Goal: Transaction & Acquisition: Purchase product/service

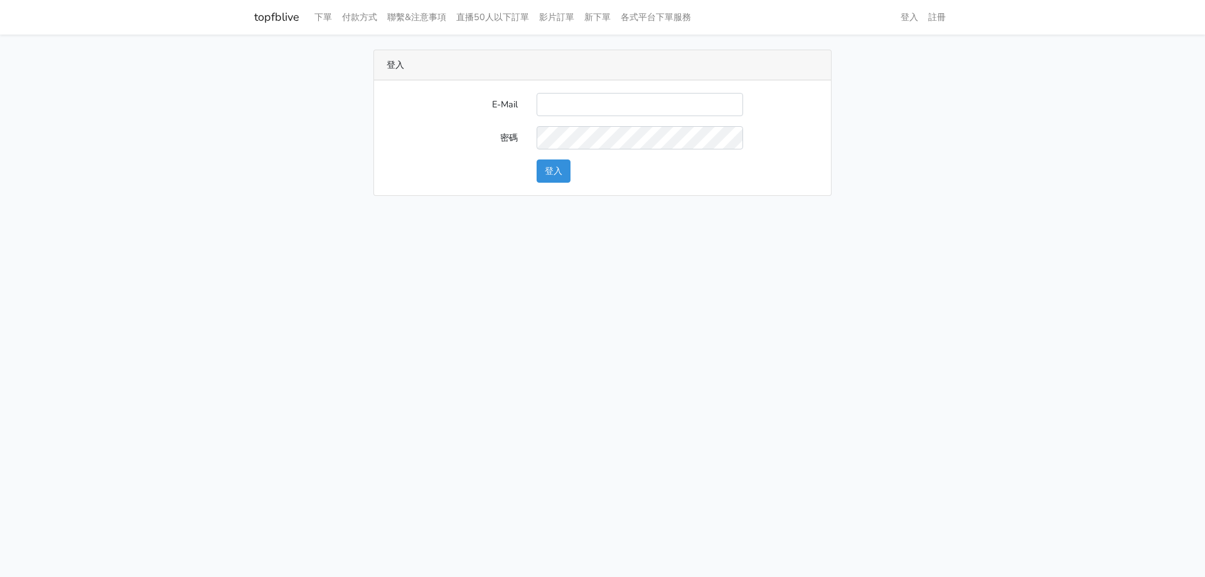
click at [594, 102] on input "E-Mail" at bounding box center [639, 104] width 206 height 23
type input "stu9850223@yahoo.com.tw"
click at [536, 159] on button "登入" at bounding box center [553, 170] width 34 height 23
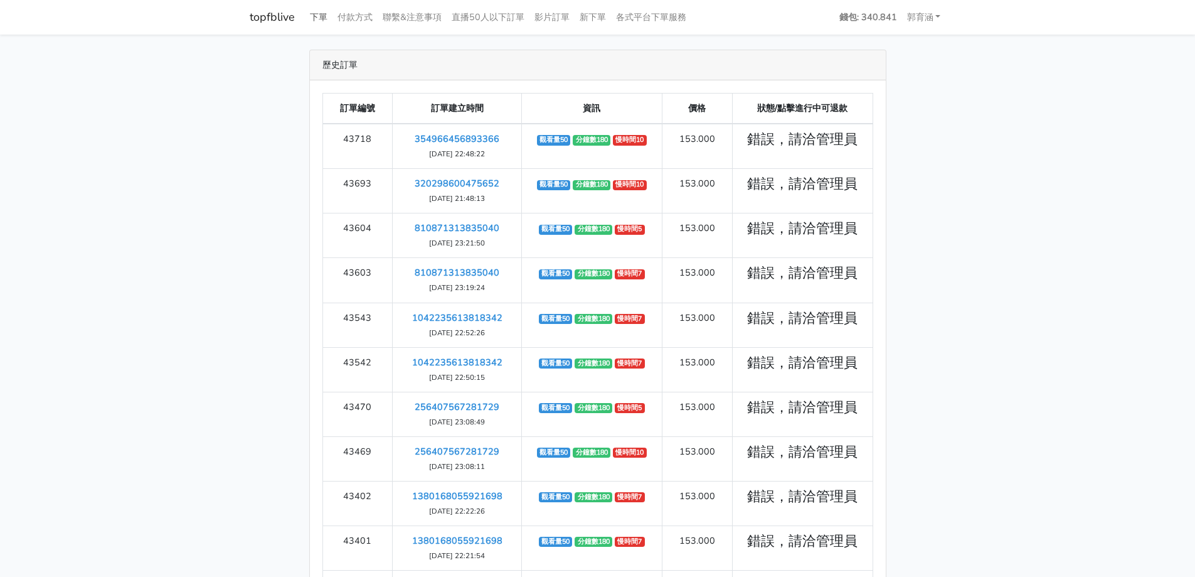
click at [314, 9] on link "下單" at bounding box center [319, 17] width 28 height 24
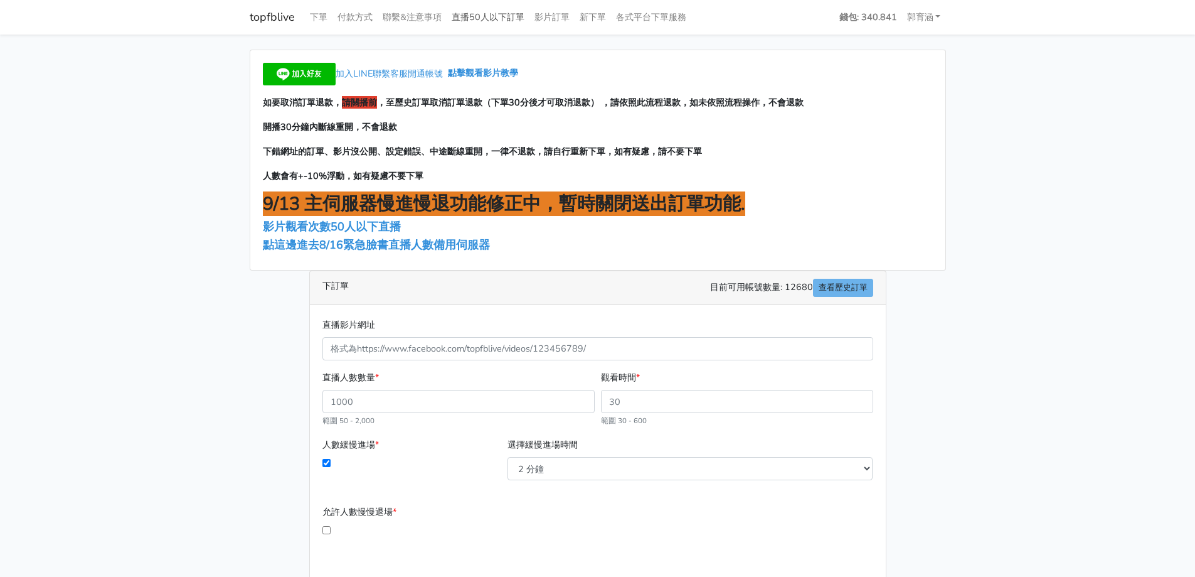
click at [495, 16] on link "直播50人以下訂單" at bounding box center [488, 17] width 83 height 24
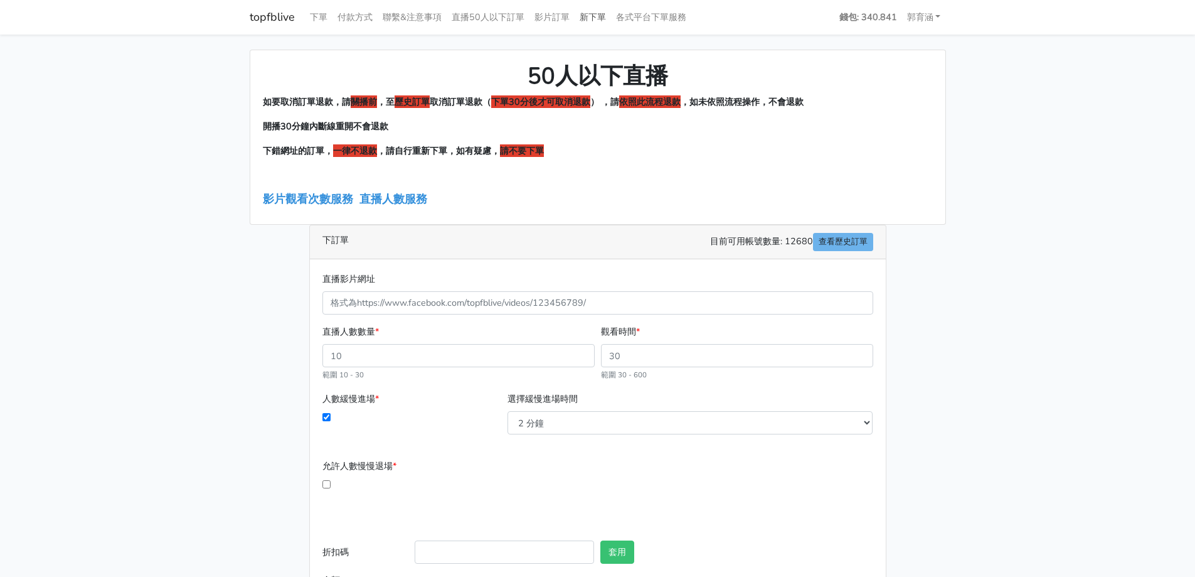
click at [608, 16] on link "新下單" at bounding box center [593, 17] width 36 height 24
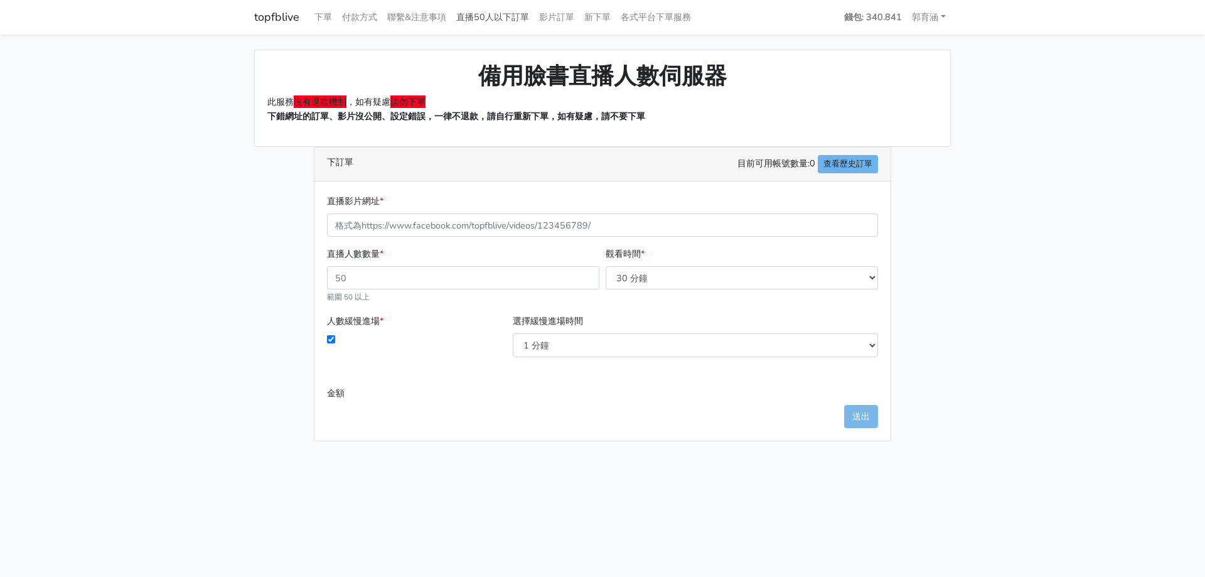
click at [481, 12] on link "直播50人以下訂單" at bounding box center [492, 17] width 83 height 24
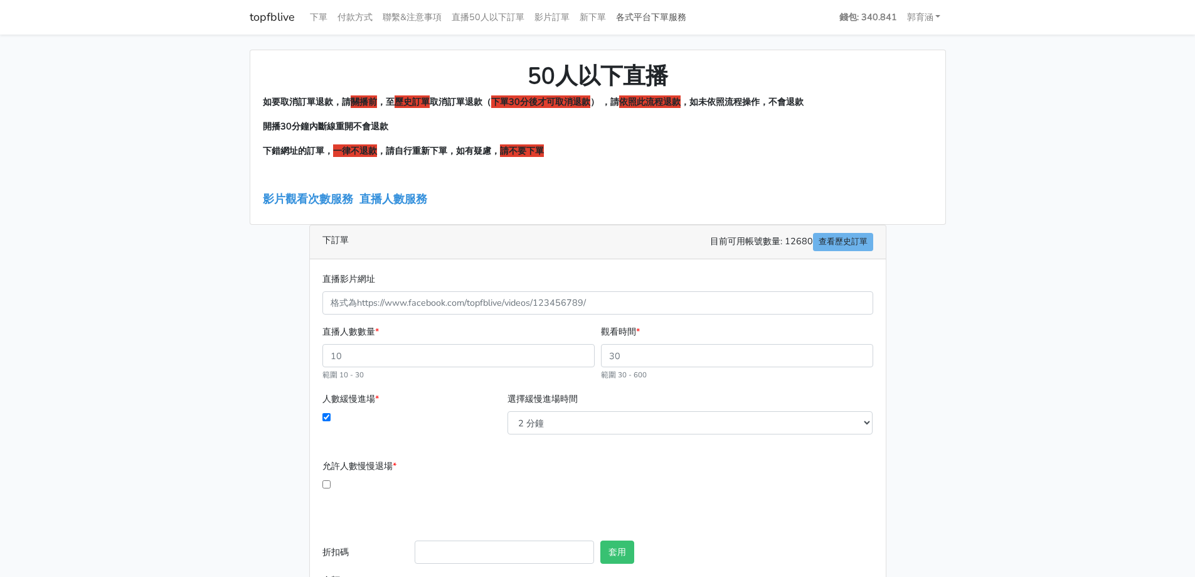
click at [655, 21] on link "各式平台下單服務" at bounding box center [651, 17] width 80 height 24
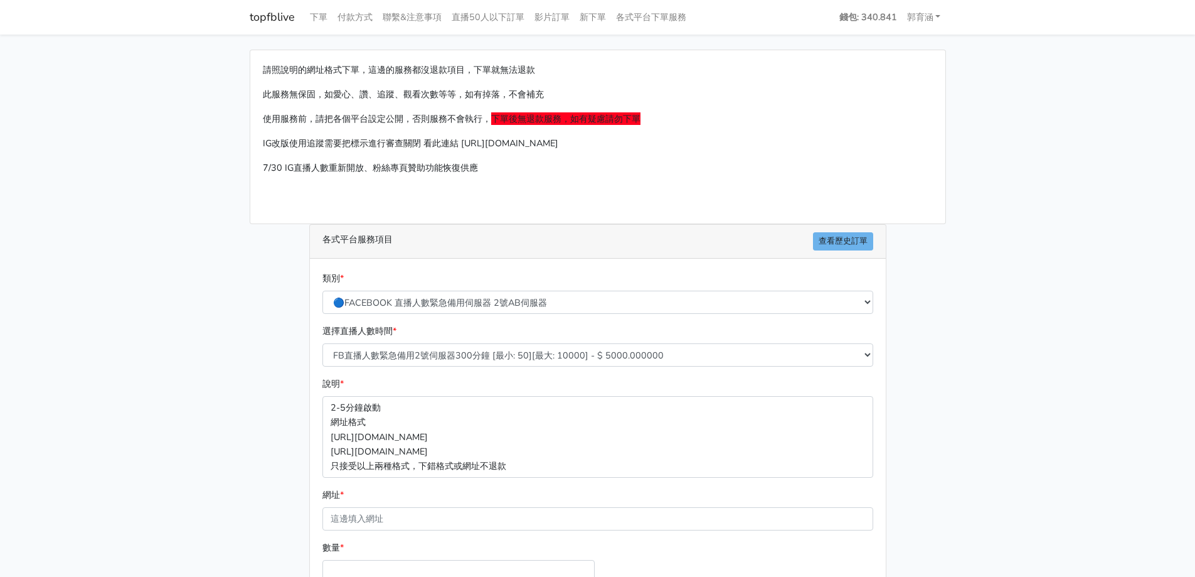
scroll to position [125, 0]
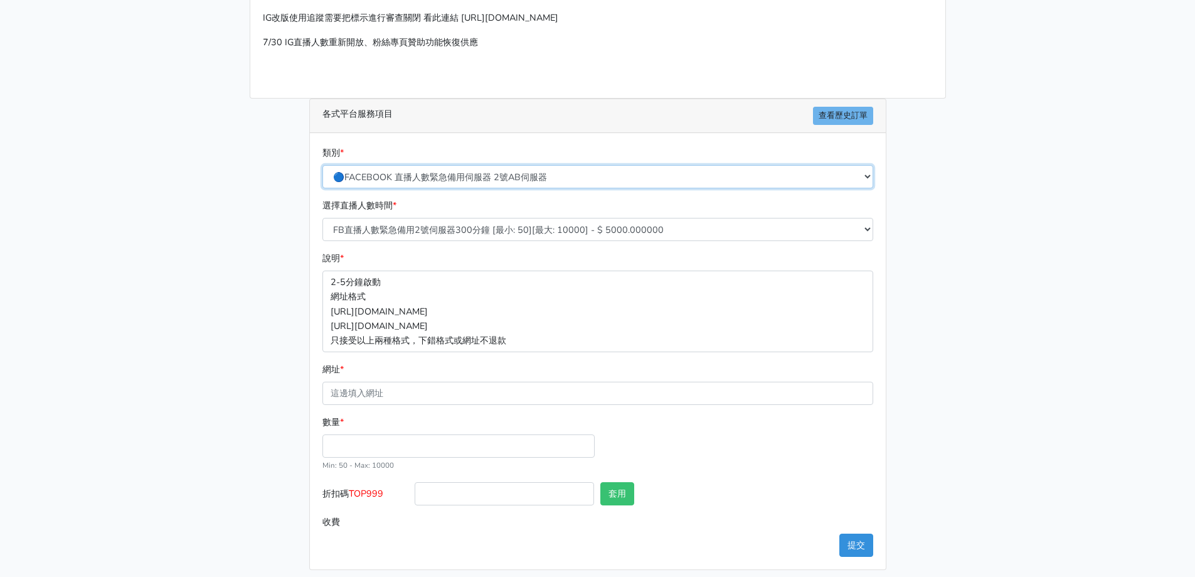
click at [511, 176] on select "🔵FACEBOOK 直播人數緊急備用伺服器 2號AB伺服器 🔵FACEBOOK 網軍專用貼文留言 安全保密 🔵9/30 FACEBOOK 直播人數緩慢進場緩慢…" at bounding box center [598, 176] width 551 height 23
click at [323, 165] on select "🔵FACEBOOK 直播人數緊急備用伺服器 2號AB伺服器 🔵FACEBOOK 網軍專用貼文留言 安全保密 🔵9/30 FACEBOOK 直播人數緩慢進場緩慢…" at bounding box center [598, 176] width 551 height 23
click at [488, 177] on select "🔵FACEBOOK 直播人數緊急備用伺服器 2號AB伺服器 🔵FACEBOOK 網軍專用貼文留言 安全保密 🔵9/30 FACEBOOK 直播人數緩慢進場緩慢…" at bounding box center [598, 176] width 551 height 23
select select "🔵FACEBOOK 直播人數伺服器 自然增加人數 J1A伺服器"
click at [323, 165] on select "🔵FACEBOOK 直播人數緊急備用伺服器 2號AB伺服器 🔵FACEBOOK 網軍專用貼文留言 安全保密 🔵9/30 FACEBOOK 直播人數緩慢進場緩慢…" at bounding box center [598, 176] width 551 height 23
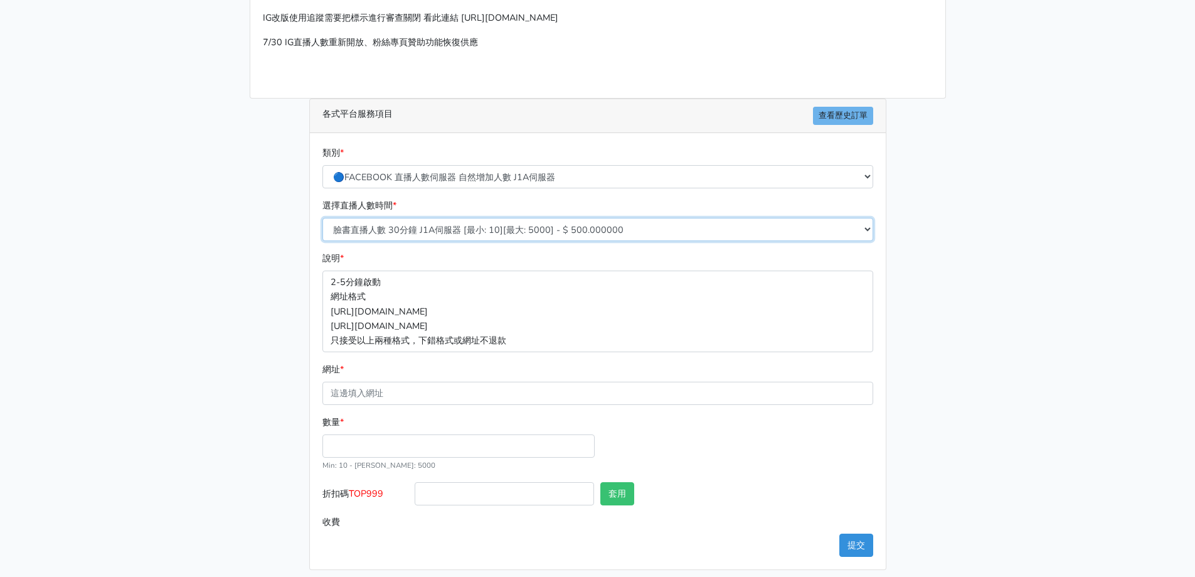
click at [390, 233] on select "臉書直播人數 30分鐘 J1A伺服器 [最小: 10][最大: 5000] - $ 500.000000 臉書直播人數 60分鐘 J1A伺服器 [最小: 10…" at bounding box center [598, 229] width 551 height 23
select select "621"
click at [323, 218] on select "臉書直播人數 30分鐘 J1A伺服器 [最小: 10][最大: 5000] - $ 500.000000 臉書直播人數 60分鐘 J1A伺服器 [最小: 10…" at bounding box center [598, 229] width 551 height 23
click at [397, 432] on div "數量 * Min: 10 - Max: 5000" at bounding box center [458, 443] width 279 height 57
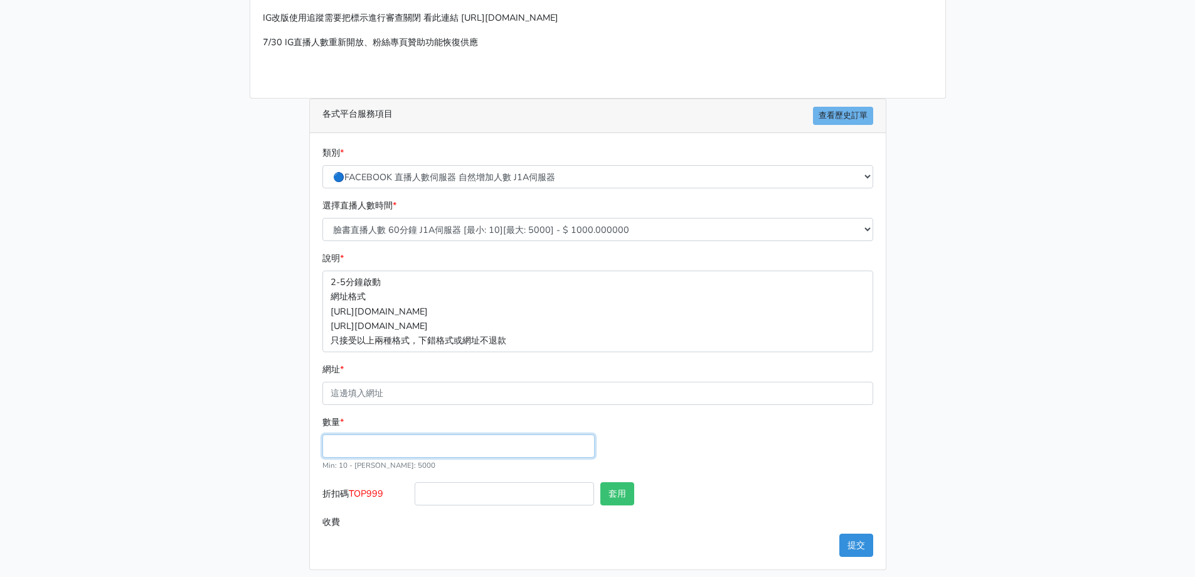
click at [405, 447] on input "數量 *" at bounding box center [459, 445] width 272 height 23
type input "50"
type input "50.000"
click at [279, 467] on div "請照說明的網址格式下單，這邊的服務都沒退款項目，下單就無法退款 此服務無保固，如愛心、讚、追蹤、觀看次數等等，如有掉落，不會補充 使用服務前，請把各個平台設定…" at bounding box center [597, 247] width 715 height 646
click at [381, 485] on label "折扣碼 TOP999" at bounding box center [365, 496] width 93 height 28
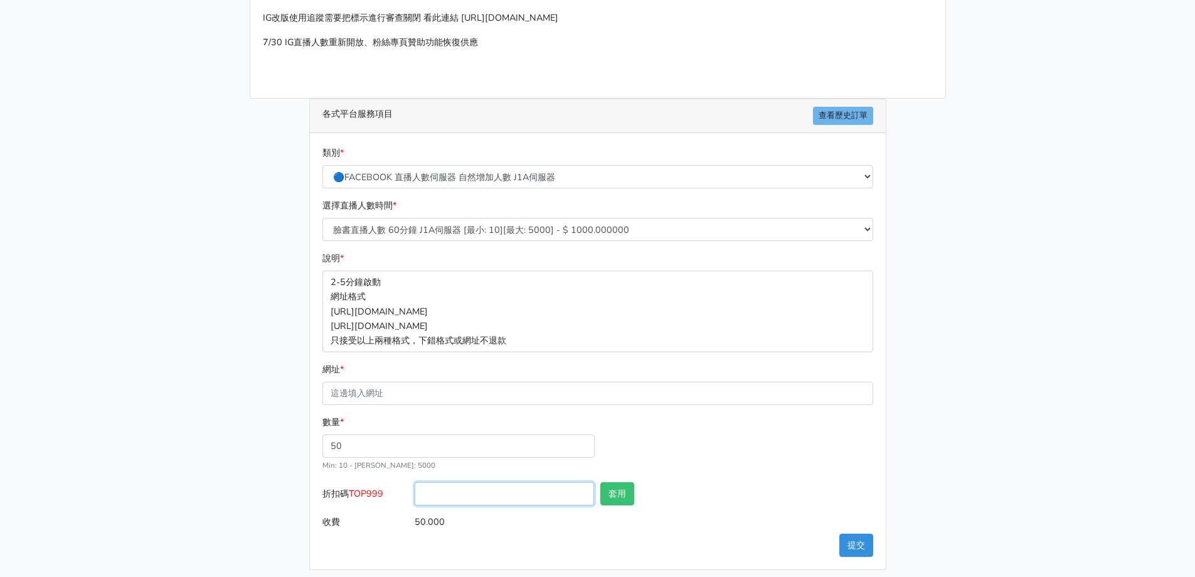
click at [415, 485] on input "折扣碼 TOP999" at bounding box center [504, 493] width 179 height 23
click at [383, 488] on span "TOP999" at bounding box center [366, 493] width 35 height 13
click at [415, 488] on input "折扣碼 TOP999" at bounding box center [504, 493] width 179 height 23
drag, startPoint x: 383, startPoint y: 492, endPoint x: 353, endPoint y: 494, distance: 30.2
click at [353, 494] on span "TOP999" at bounding box center [366, 493] width 35 height 13
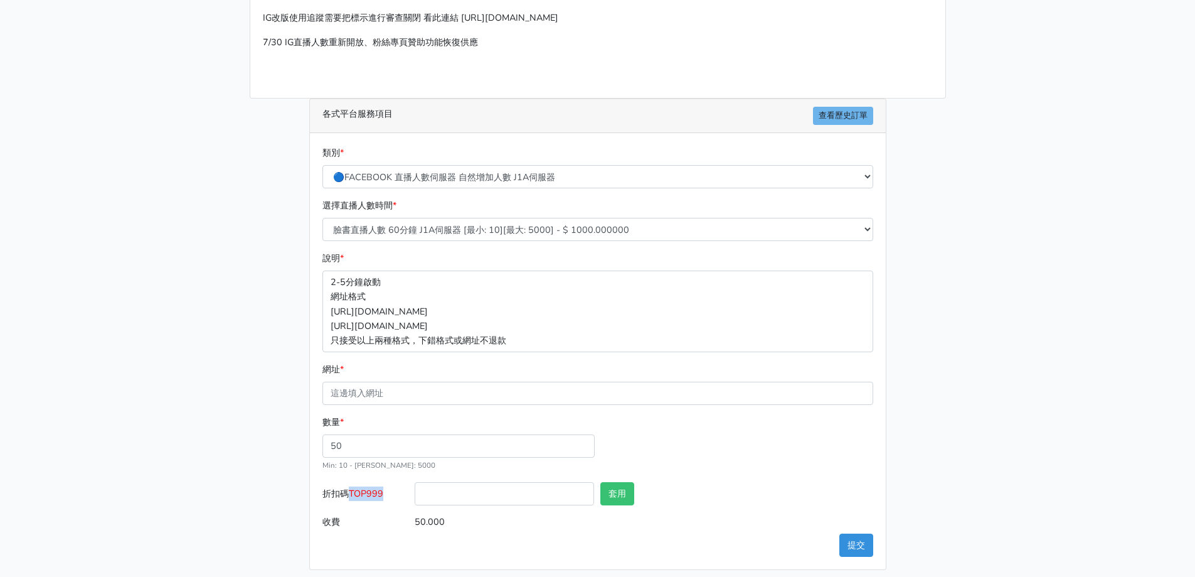
copy span "TOP999"
click at [437, 496] on input "折扣碼 TOP999" at bounding box center [504, 493] width 179 height 23
paste input "TOP999"
type input "TOP999"
click at [601, 493] on button "套用" at bounding box center [617, 493] width 34 height 23
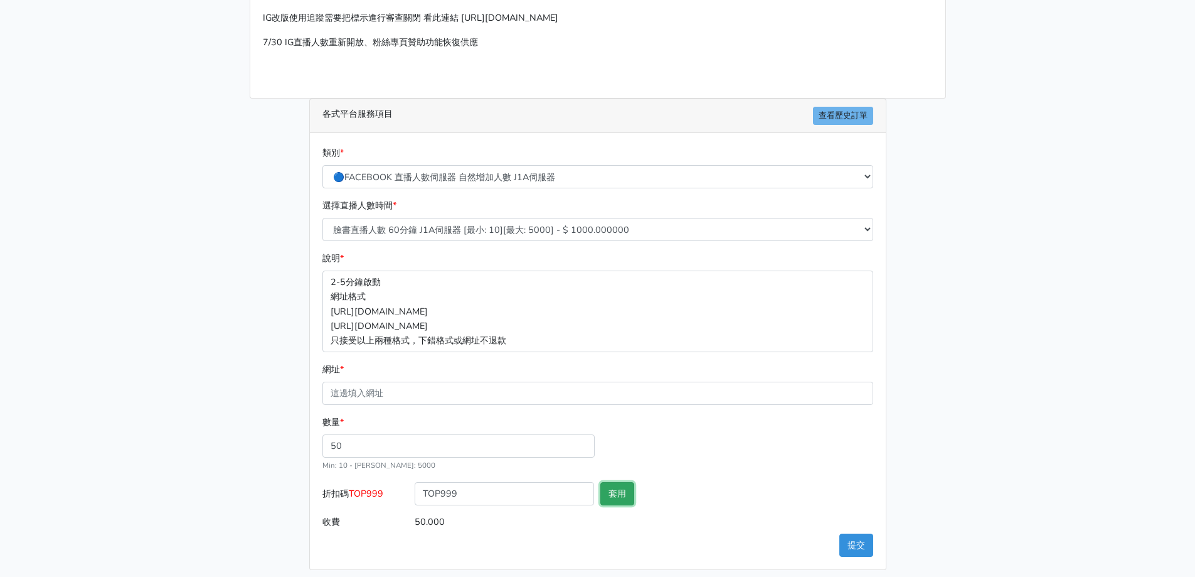
type input "套用失敗"
click at [611, 508] on div "套用" at bounding box center [643, 496] width 93 height 28
click at [619, 491] on button "套用" at bounding box center [617, 493] width 34 height 23
click at [374, 389] on input "網址 *" at bounding box center [598, 393] width 551 height 23
click at [271, 382] on div "請照說明的網址格式下單，這邊的服務都沒退款項目，下單就無法退款 此服務無保固，如愛心、讚、追蹤、觀看次數等等，如有掉落，不會補充 使用服務前，請把各個平台設定…" at bounding box center [597, 247] width 715 height 646
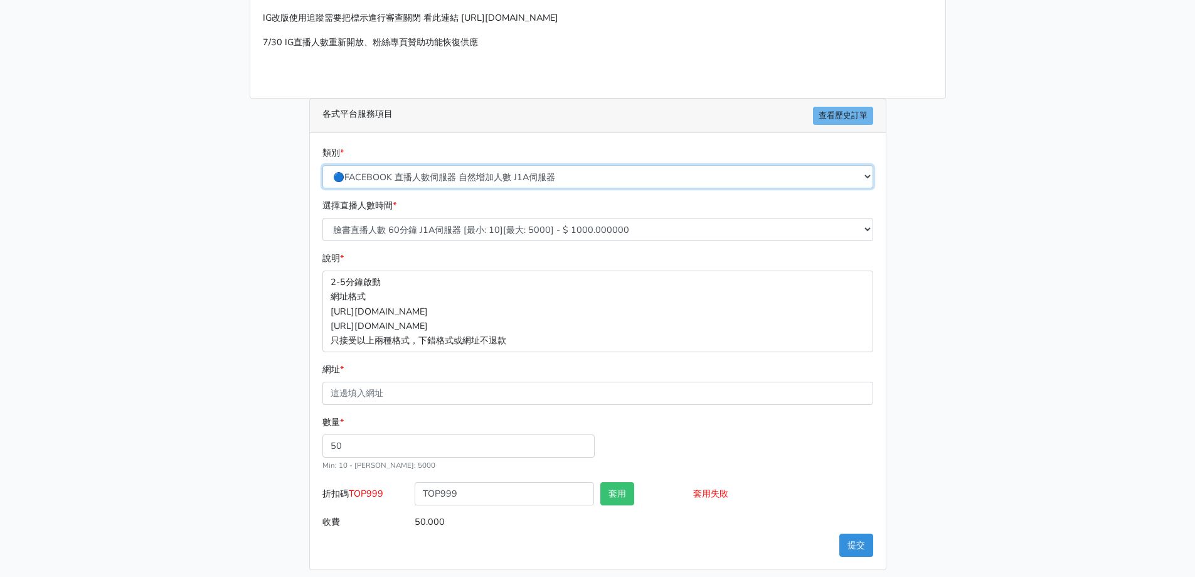
click at [462, 170] on select "🔵FACEBOOK 直播人數緊急備用伺服器 2號AB伺服器 🔵FACEBOOK 網軍專用貼文留言 安全保密 🔵9/30 FACEBOOK 直播人數緩慢進場緩慢…" at bounding box center [598, 176] width 551 height 23
select select "🔵9/30 FACEBOOK 直播人數緩慢進場緩慢退場 台灣獨家"
click at [323, 165] on select "🔵FACEBOOK 直播人數緊急備用伺服器 2號AB伺服器 🔵FACEBOOK 網軍專用貼文留言 安全保密 🔵9/30 FACEBOOK 直播人數緩慢進場緩慢…" at bounding box center [598, 176] width 551 height 23
type input "35.000"
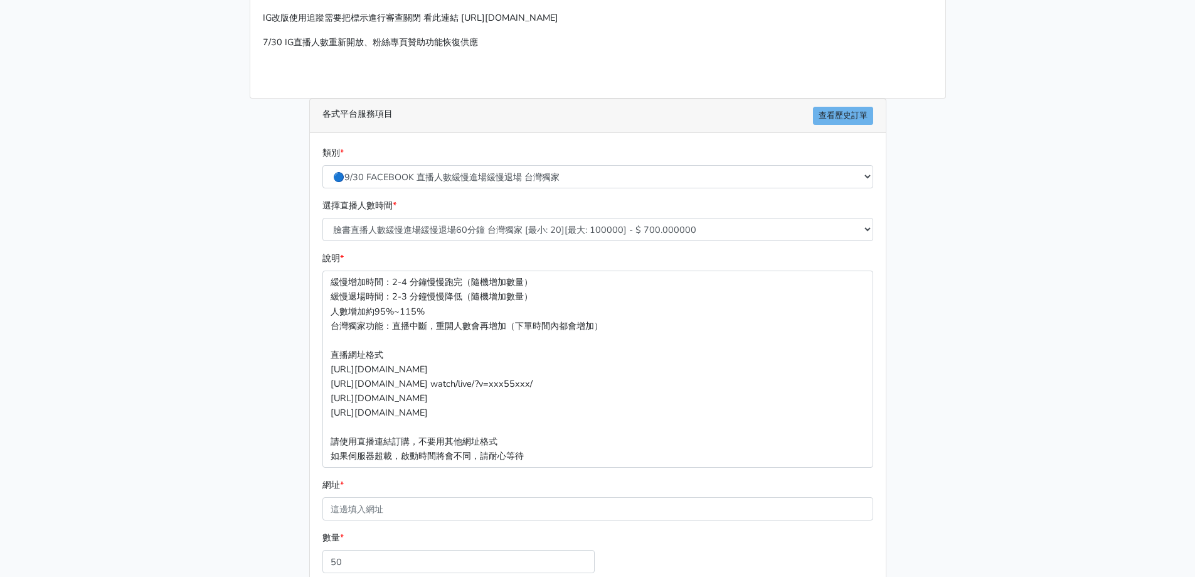
click at [272, 286] on div "請照說明的網址格式下單，這邊的服務都沒退款項目，下單就無法退款 此服務無保固，如愛心、讚、追蹤、觀看次數等等，如有掉落，不會補充 使用服務前，請把各個平台設定…" at bounding box center [597, 304] width 715 height 761
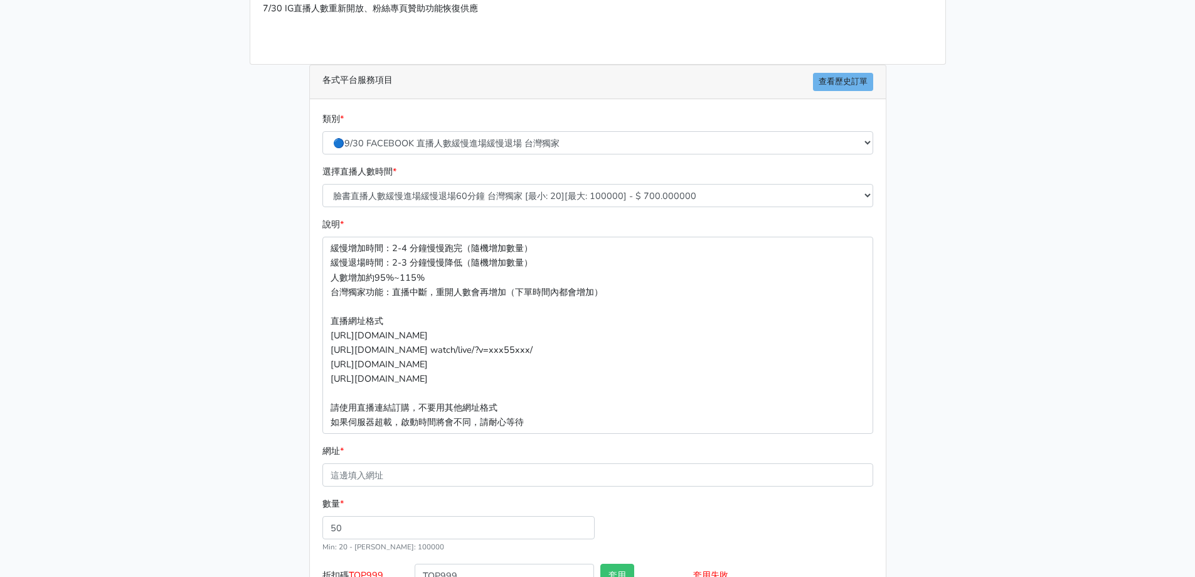
scroll to position [249, 0]
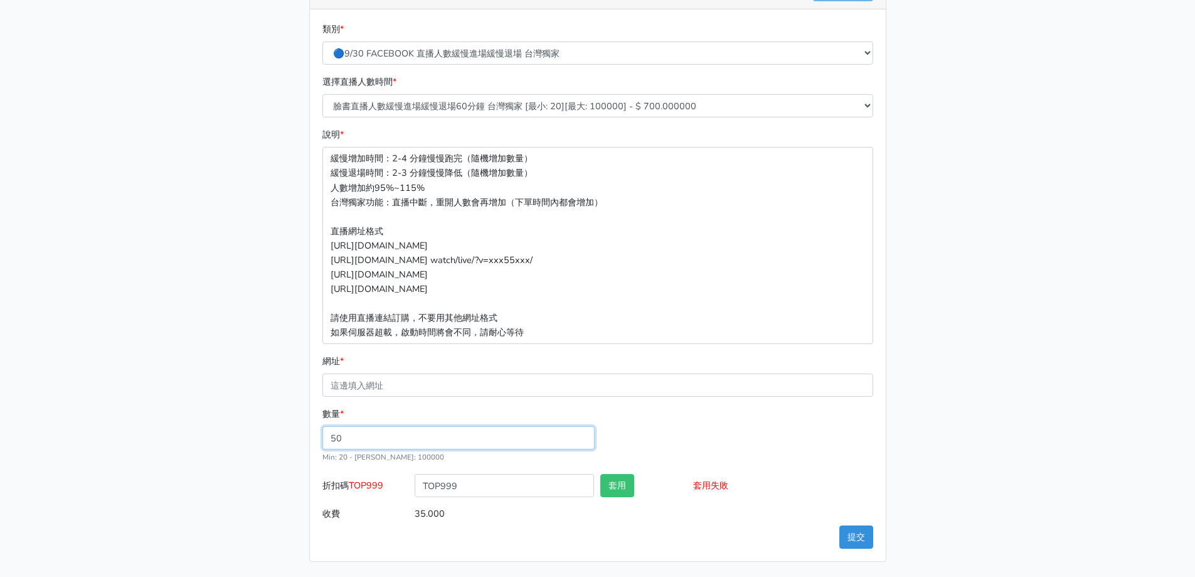
click at [427, 432] on input "50" at bounding box center [459, 437] width 272 height 23
click at [147, 356] on main "請照說明的網址格式下單，這邊的服務都沒退款項目，下單就無法退款 此服務無保固，如愛心、讚、追蹤、觀看次數等等，如有掉落，不會補充 使用服務前，請把各個平台設定…" at bounding box center [597, 180] width 1195 height 791
click at [530, 490] on input "TOP999" at bounding box center [504, 485] width 179 height 23
click at [634, 489] on button "套用" at bounding box center [617, 485] width 34 height 23
click at [626, 488] on button "套用" at bounding box center [617, 485] width 34 height 23
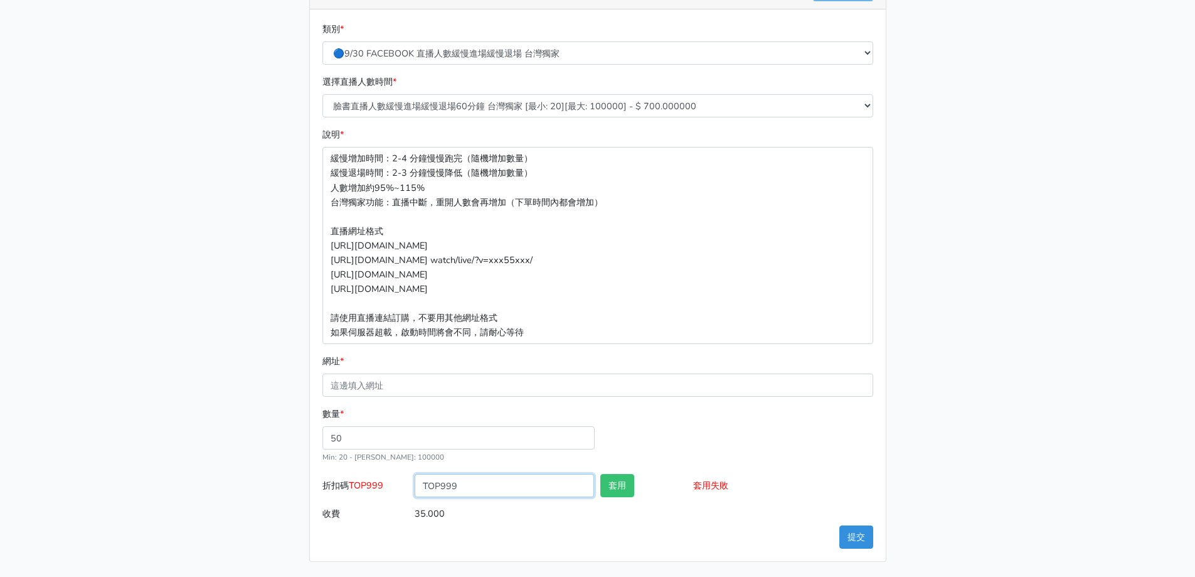
click at [552, 482] on input "TOP999" at bounding box center [504, 485] width 179 height 23
click at [213, 250] on main "請照說明的網址格式下單，這邊的服務都沒退款項目，下單就無法退款 此服務無保固，如愛心、讚、追蹤、觀看次數等等，如有掉落，不會補充 使用服務前，請把各個平台設定…" at bounding box center [597, 180] width 1195 height 791
click at [497, 482] on input "TOP999" at bounding box center [504, 485] width 179 height 23
type input "T"
click at [265, 365] on div "請照說明的網址格式下單，這邊的服務都沒退款項目，下單就無法退款 此服務無保固，如愛心、讚、追蹤、觀看次數等等，如有掉落，不會補充 使用服務前，請把各個平台設定…" at bounding box center [597, 180] width 715 height 761
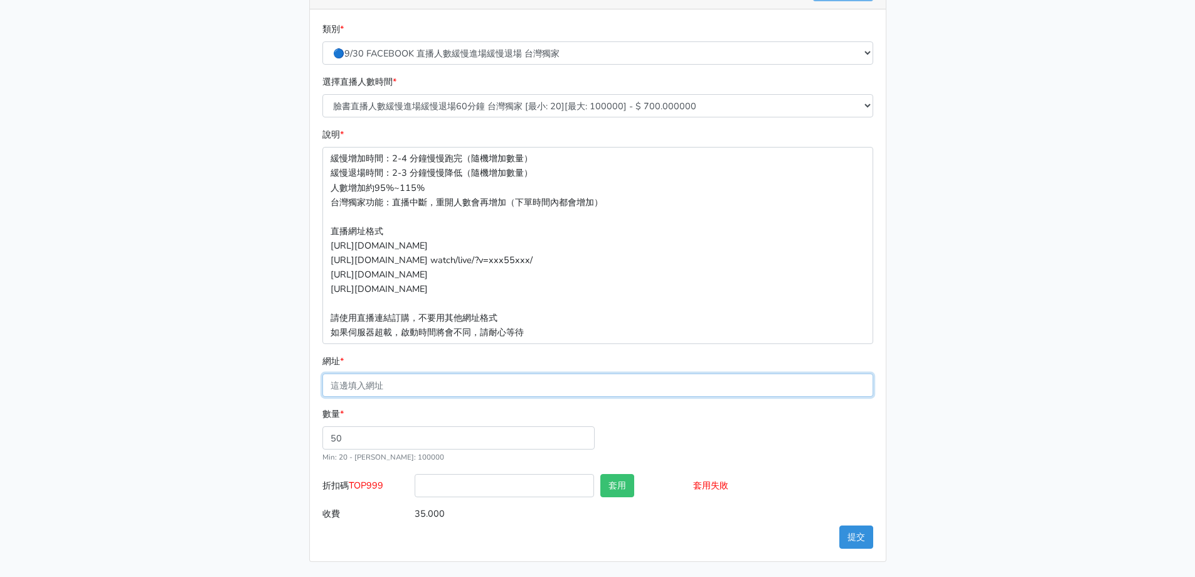
click at [430, 392] on input "網址 *" at bounding box center [598, 384] width 551 height 23
paste input "[URL][DOMAIN_NAME]"
type input "[URL][DOMAIN_NAME]"
click at [851, 542] on button "提交" at bounding box center [857, 536] width 34 height 23
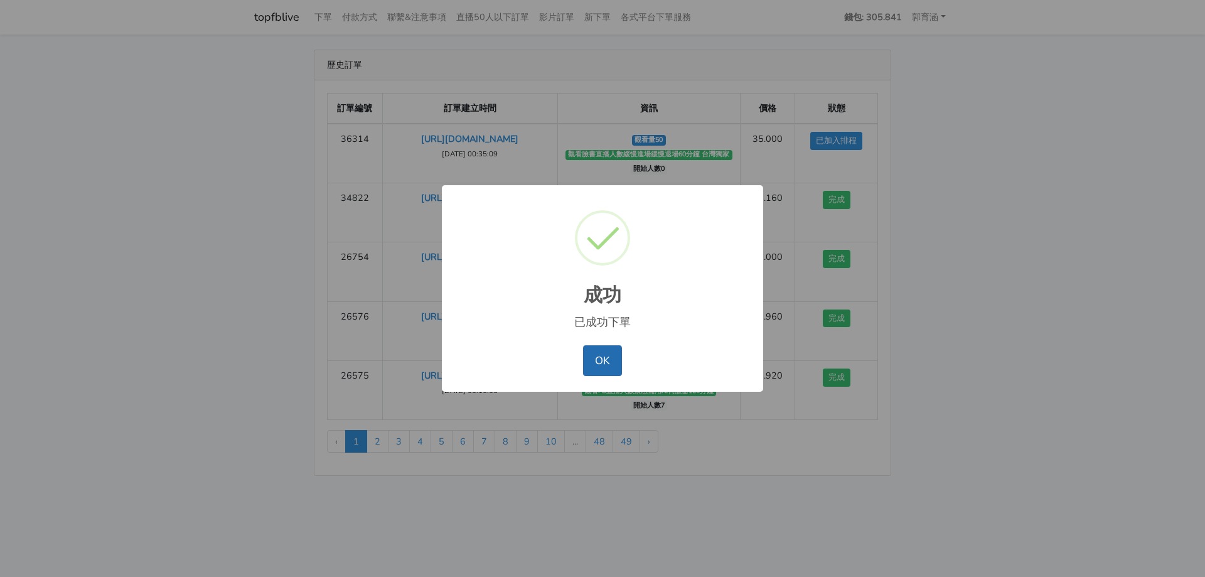
click at [610, 365] on button "OK" at bounding box center [602, 360] width 38 height 30
